Goal: Task Accomplishment & Management: Complete application form

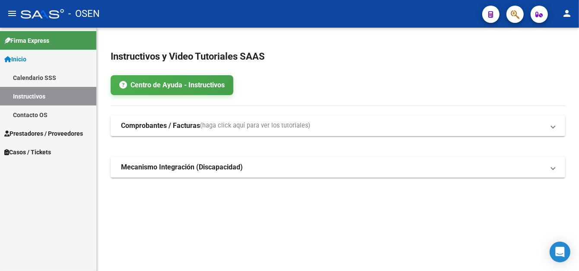
click at [52, 127] on link "Prestadores / Proveedores" at bounding box center [48, 133] width 96 height 19
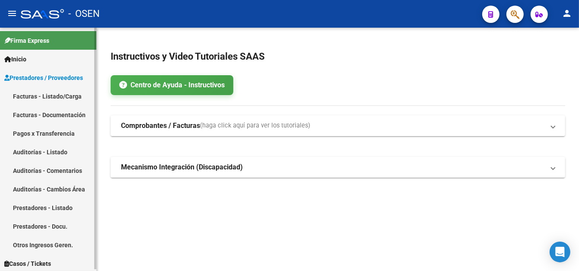
click at [54, 94] on link "Facturas - Listado/Carga" at bounding box center [48, 96] width 96 height 19
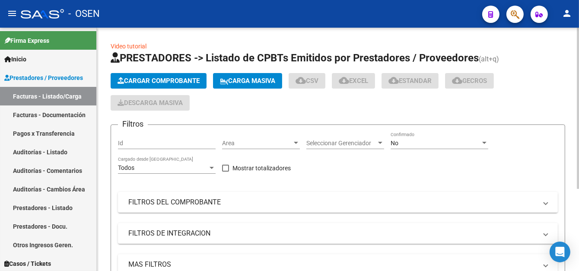
click at [164, 84] on button "Cargar Comprobante" at bounding box center [159, 81] width 96 height 16
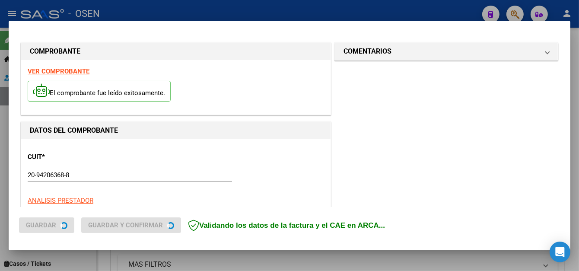
scroll to position [86, 0]
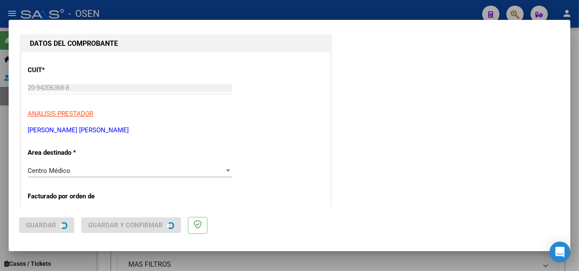
click at [46, 224] on div "COMPROBANTE VER COMPROBANTE El comprobante fue leído exitosamente. DATOS DEL CO…" at bounding box center [289, 135] width 579 height 271
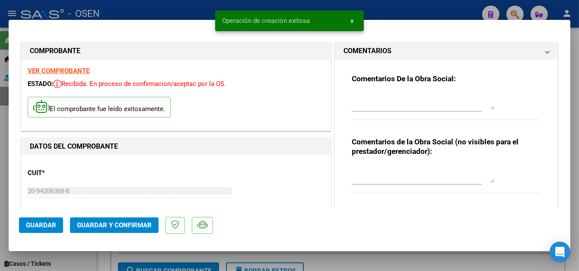
click at [148, 22] on mat-dialog-container "COMPROBANTE VER COMPROBANTE ESTADO: Recibida. En proceso de confirmacion/acepta…" at bounding box center [290, 135] width 562 height 231
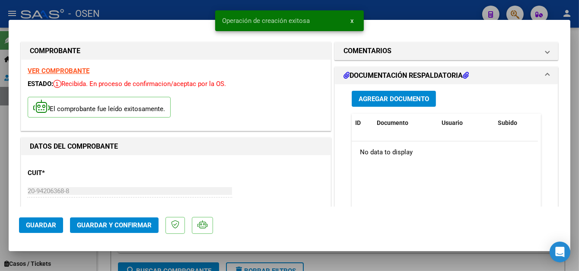
click at [155, 8] on div at bounding box center [289, 135] width 579 height 271
type input "$ 0,00"
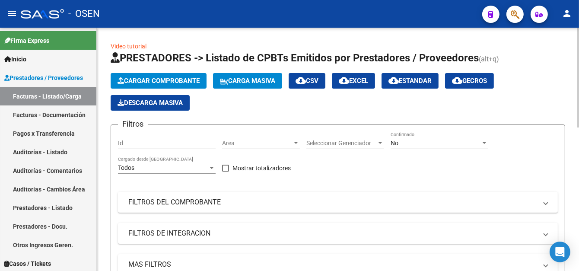
click at [173, 77] on span "Cargar Comprobante" at bounding box center [159, 81] width 82 height 8
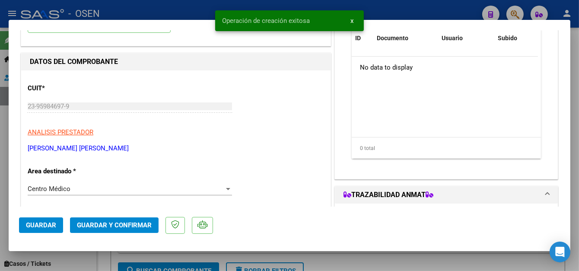
scroll to position [86, 0]
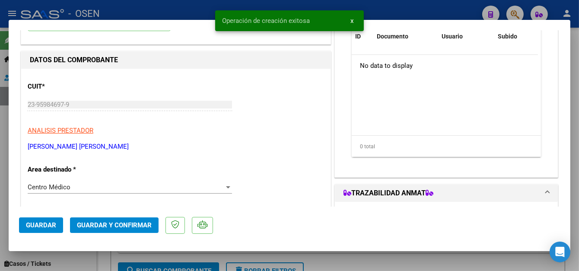
click at [160, 2] on div at bounding box center [289, 135] width 579 height 271
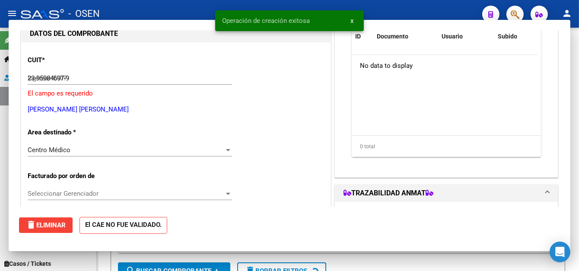
type input "$ 0,00"
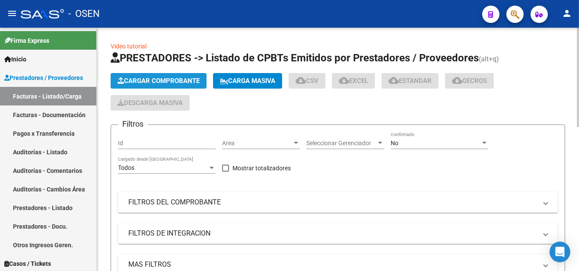
click at [143, 84] on button "Cargar Comprobante" at bounding box center [159, 81] width 96 height 16
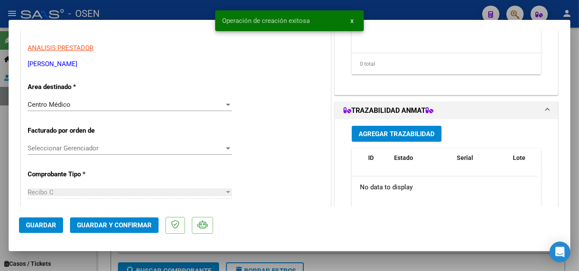
scroll to position [173, 0]
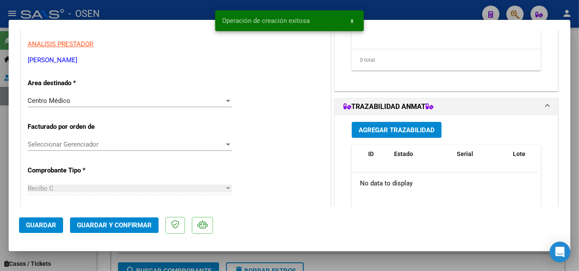
drag, startPoint x: 36, startPoint y: 233, endPoint x: 36, endPoint y: 228, distance: 4.3
click at [36, 230] on button "Guardar" at bounding box center [41, 225] width 44 height 16
click at [150, 10] on div at bounding box center [289, 135] width 579 height 271
type input "$ 0,00"
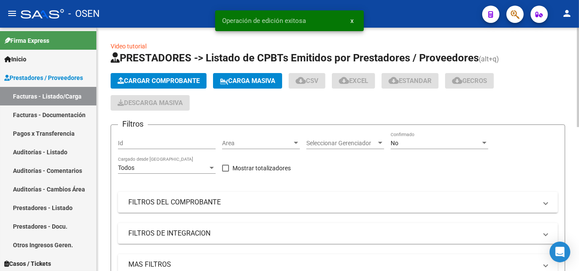
click at [155, 83] on span "Cargar Comprobante" at bounding box center [159, 81] width 82 height 8
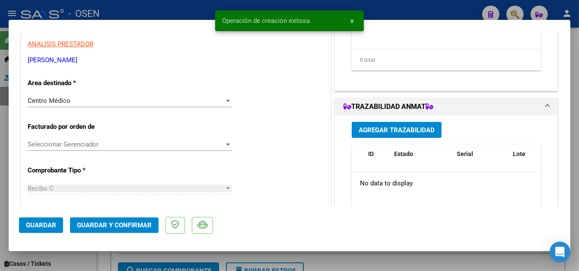
click at [98, 4] on div at bounding box center [289, 135] width 579 height 271
type input "$ 0,00"
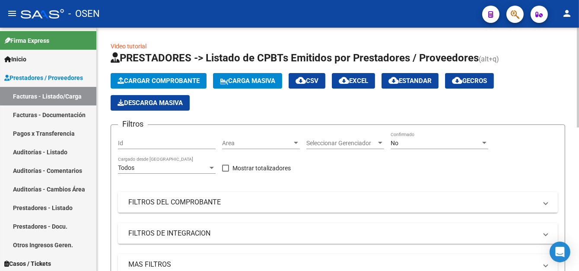
click at [134, 78] on span "Cargar Comprobante" at bounding box center [159, 81] width 82 height 8
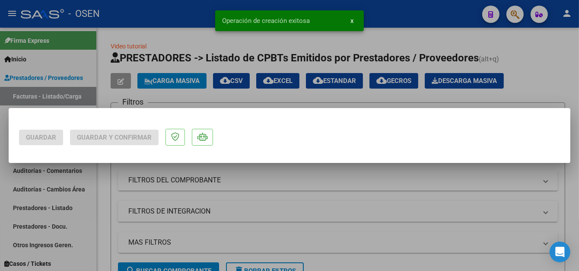
scroll to position [0, 0]
click at [169, 9] on div at bounding box center [289, 135] width 579 height 271
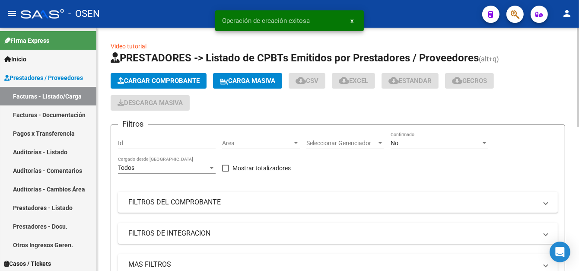
click at [166, 74] on button "Cargar Comprobante" at bounding box center [159, 81] width 96 height 16
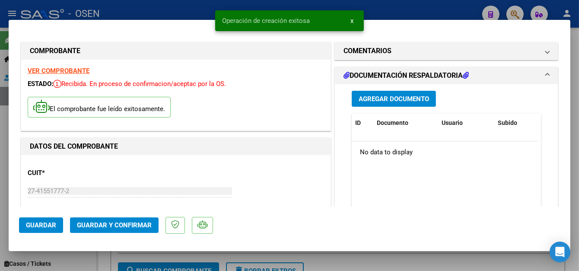
click at [163, 0] on div at bounding box center [289, 135] width 579 height 271
type input "$ 0,00"
